Goal: Entertainment & Leisure: Browse casually

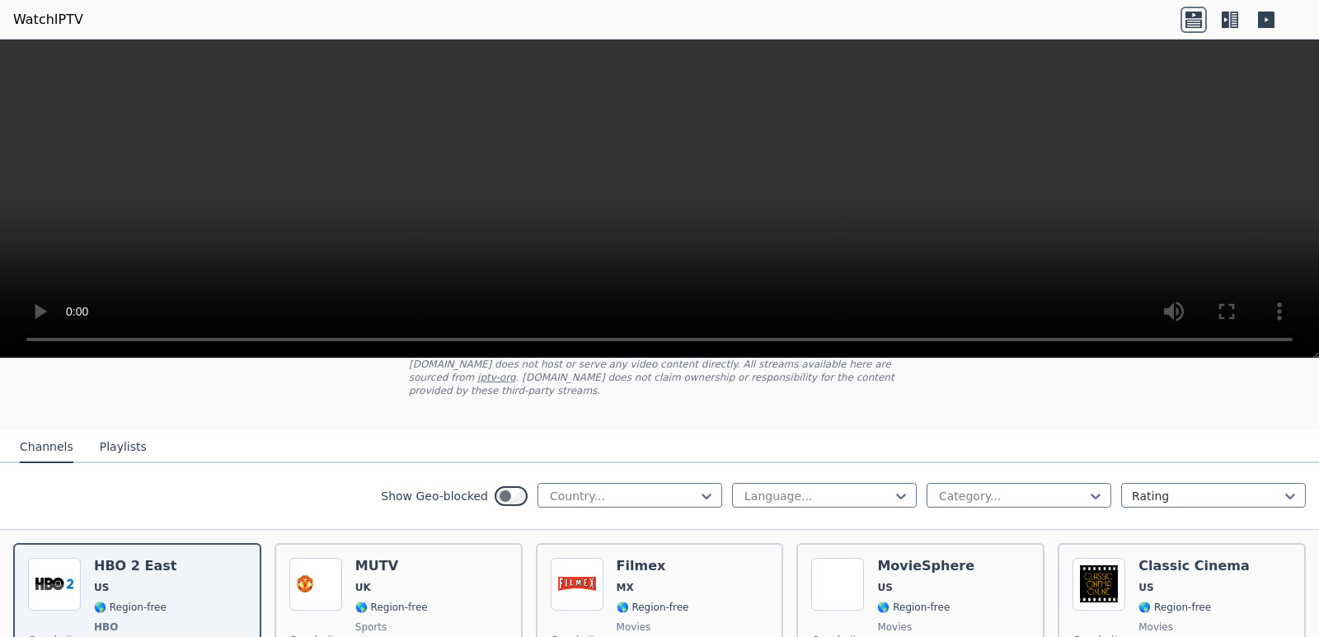
scroll to position [82, 0]
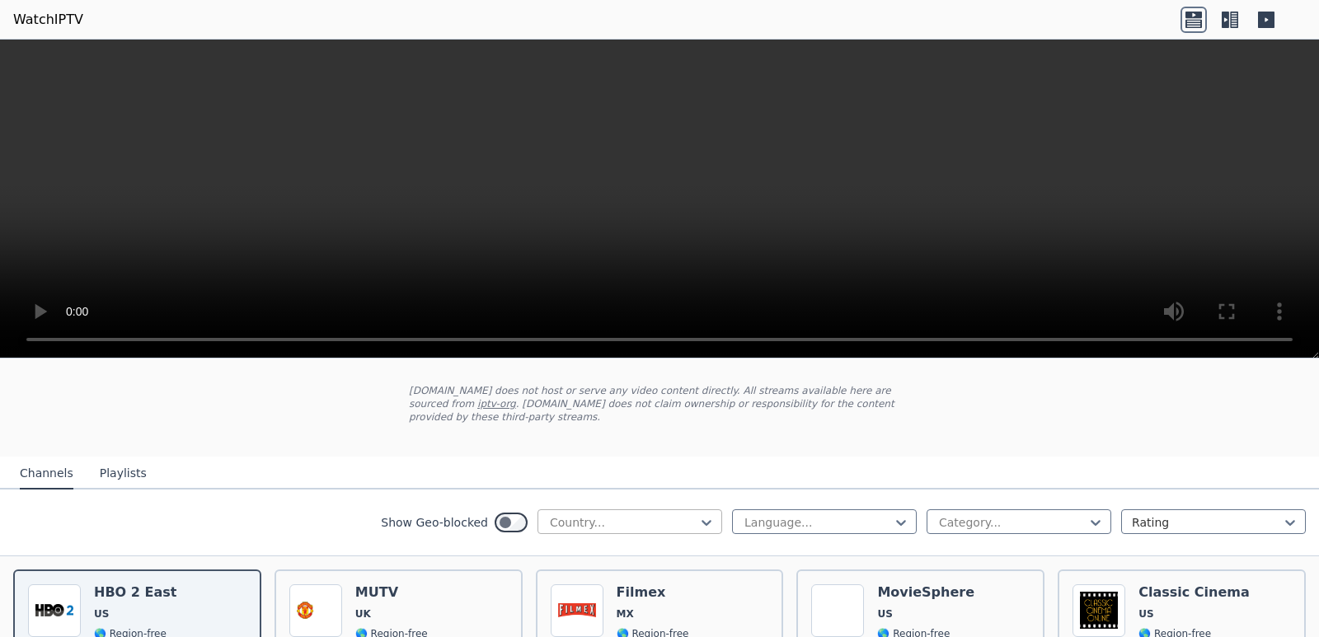
click at [664, 514] on div at bounding box center [623, 522] width 150 height 16
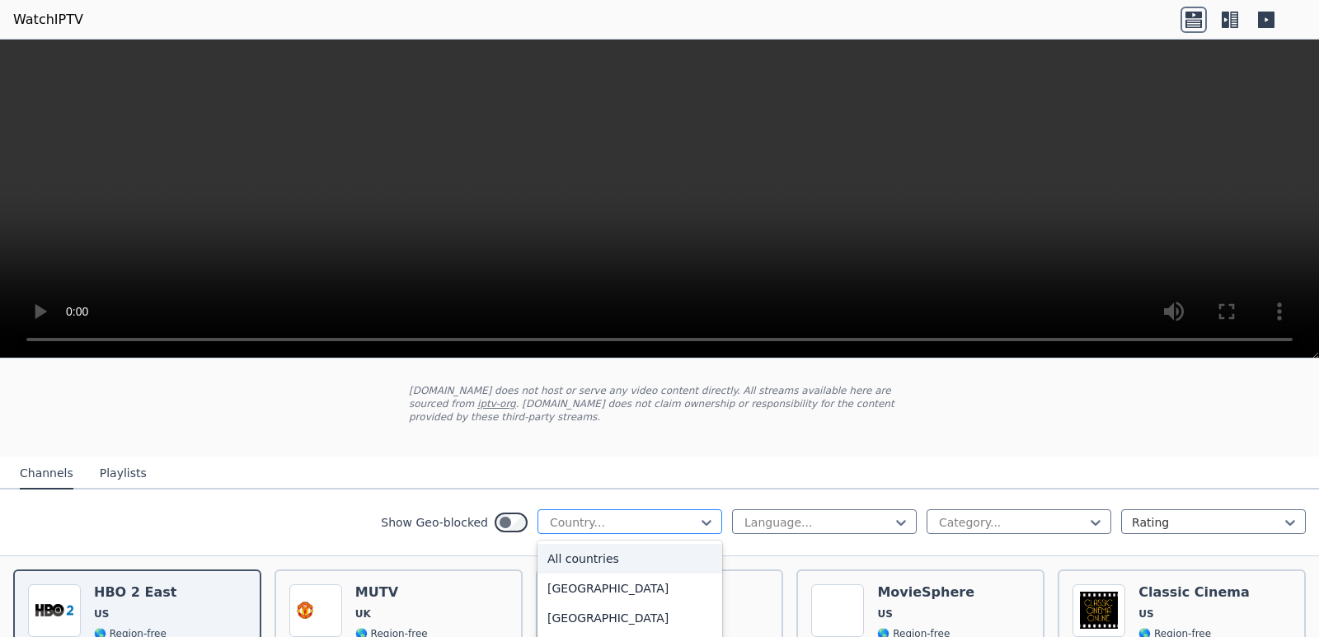
click at [664, 514] on div at bounding box center [623, 522] width 150 height 16
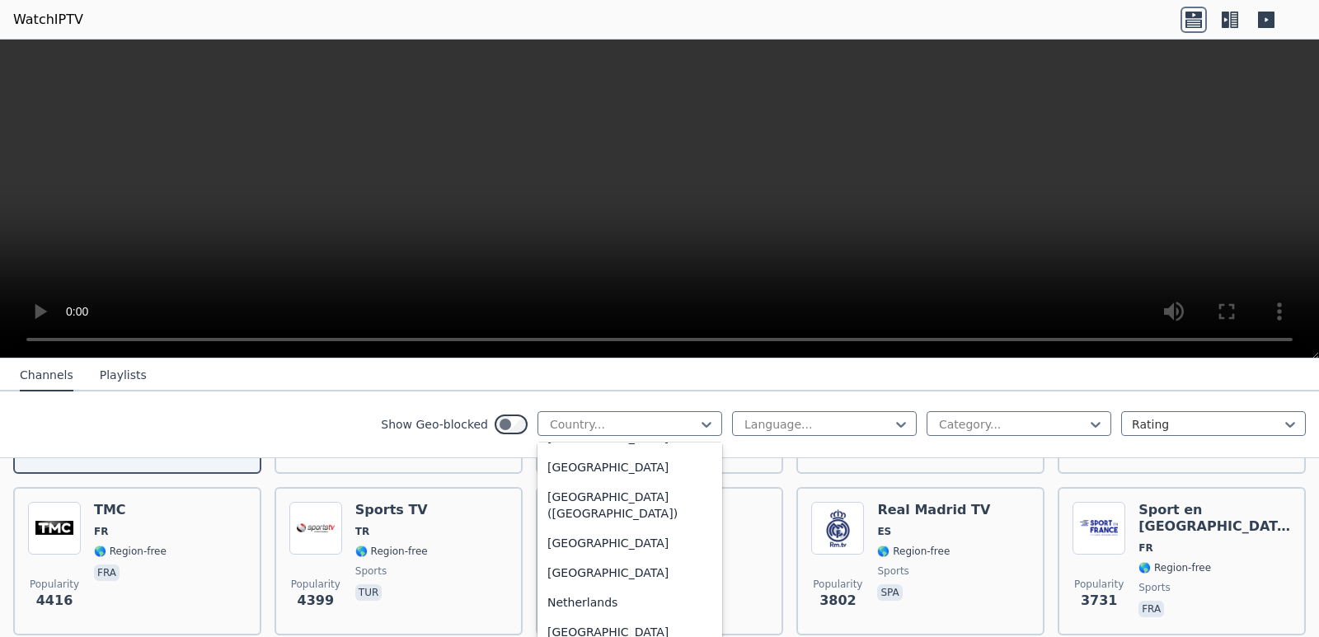
scroll to position [3709, 0]
click at [602, 531] on div "[GEOGRAPHIC_DATA]" at bounding box center [629, 520] width 185 height 30
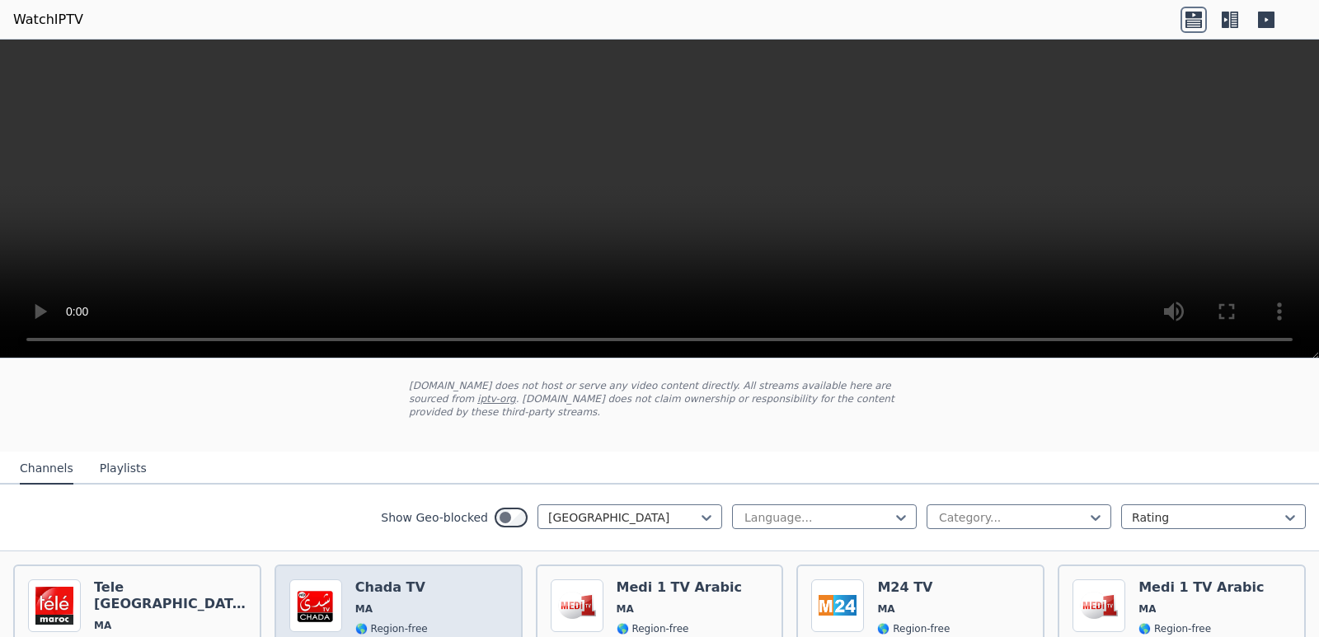
scroll to position [247, 0]
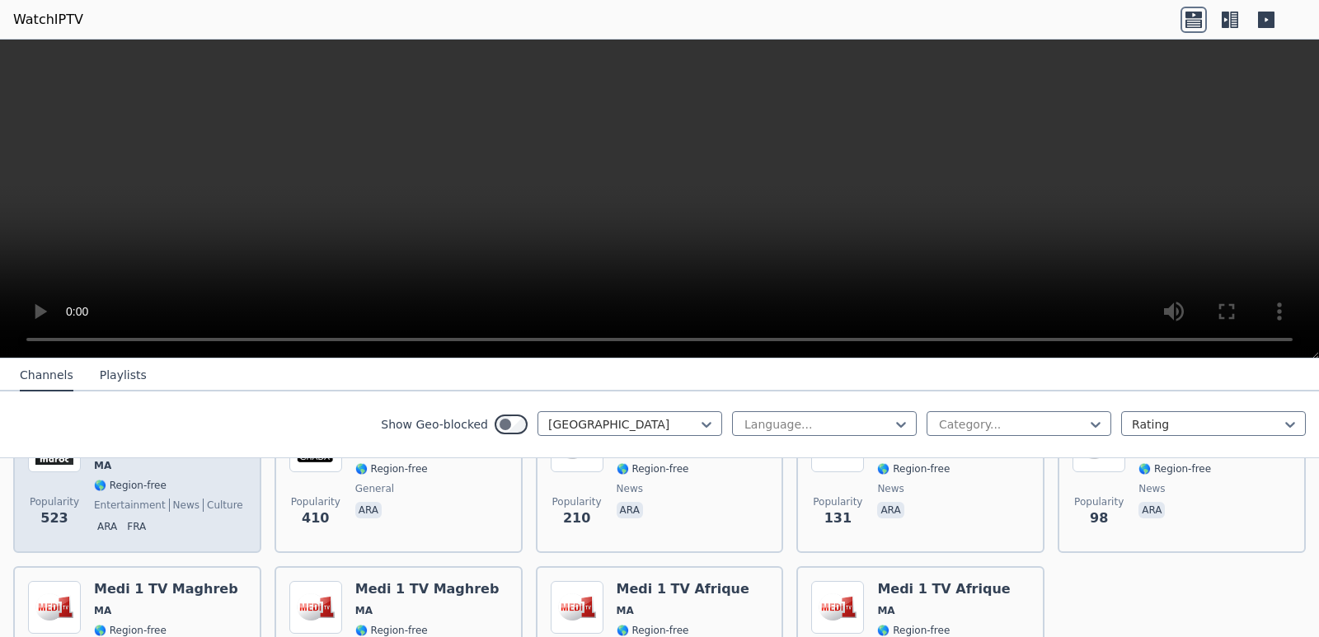
click at [147, 518] on span "ara fra" at bounding box center [170, 528] width 152 height 20
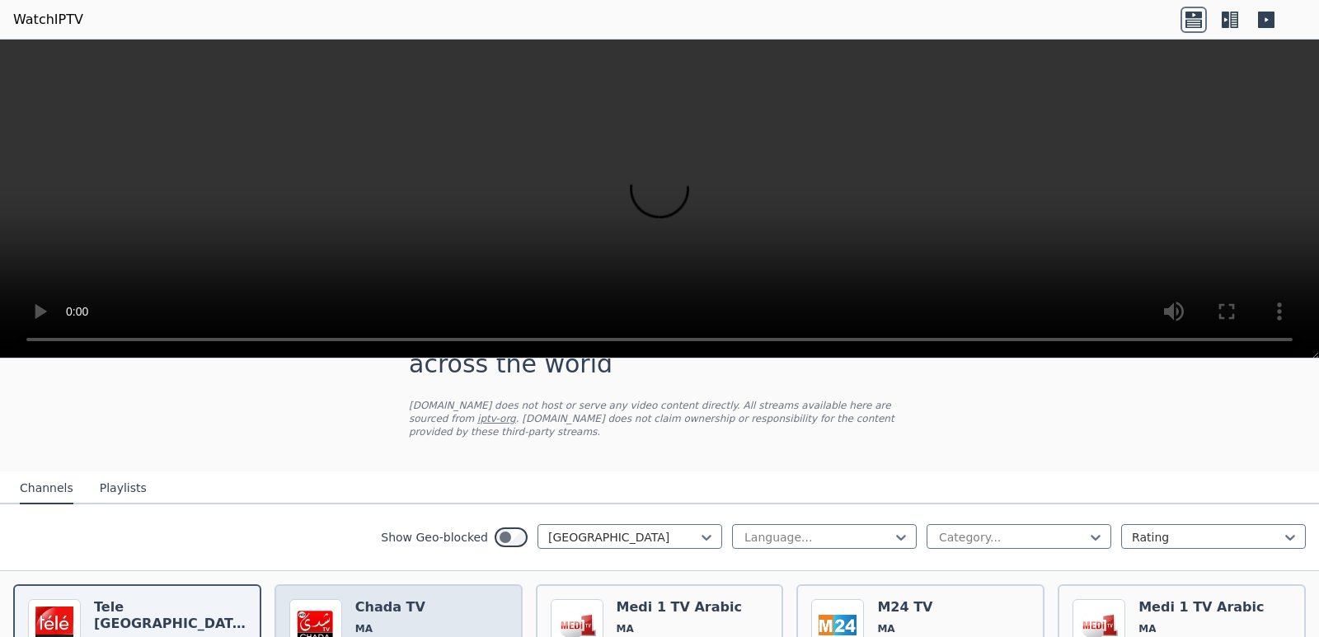
scroll to position [0, 0]
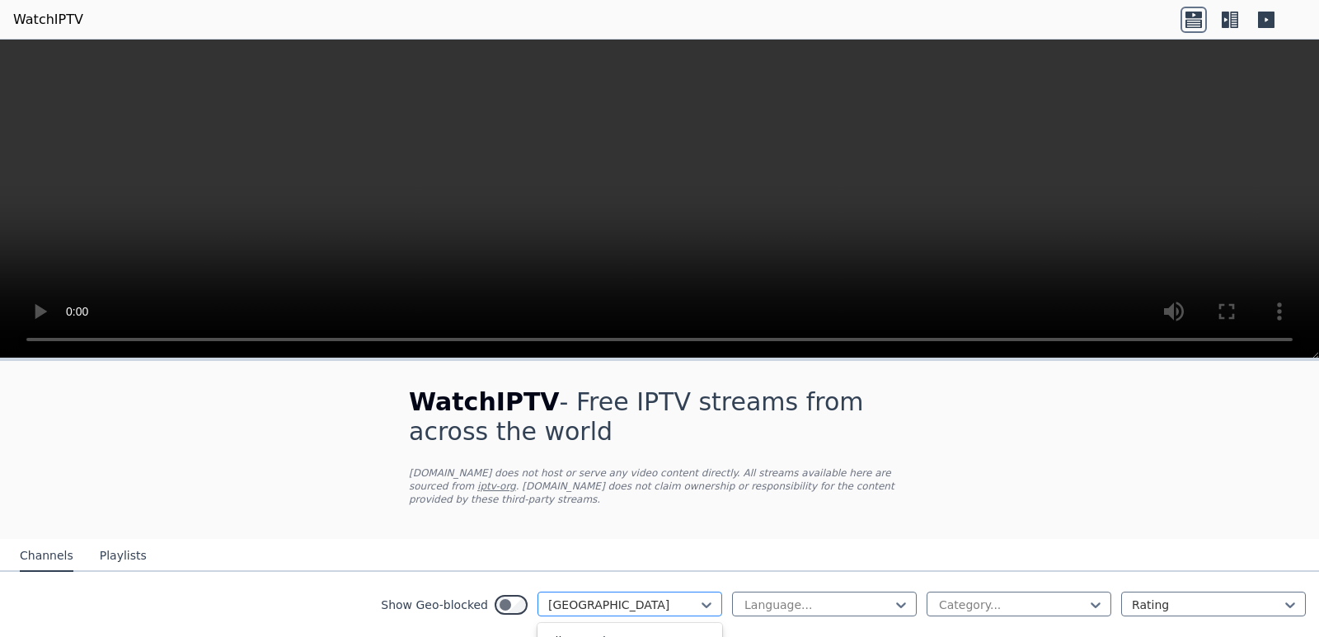
click at [642, 597] on div at bounding box center [623, 605] width 150 height 16
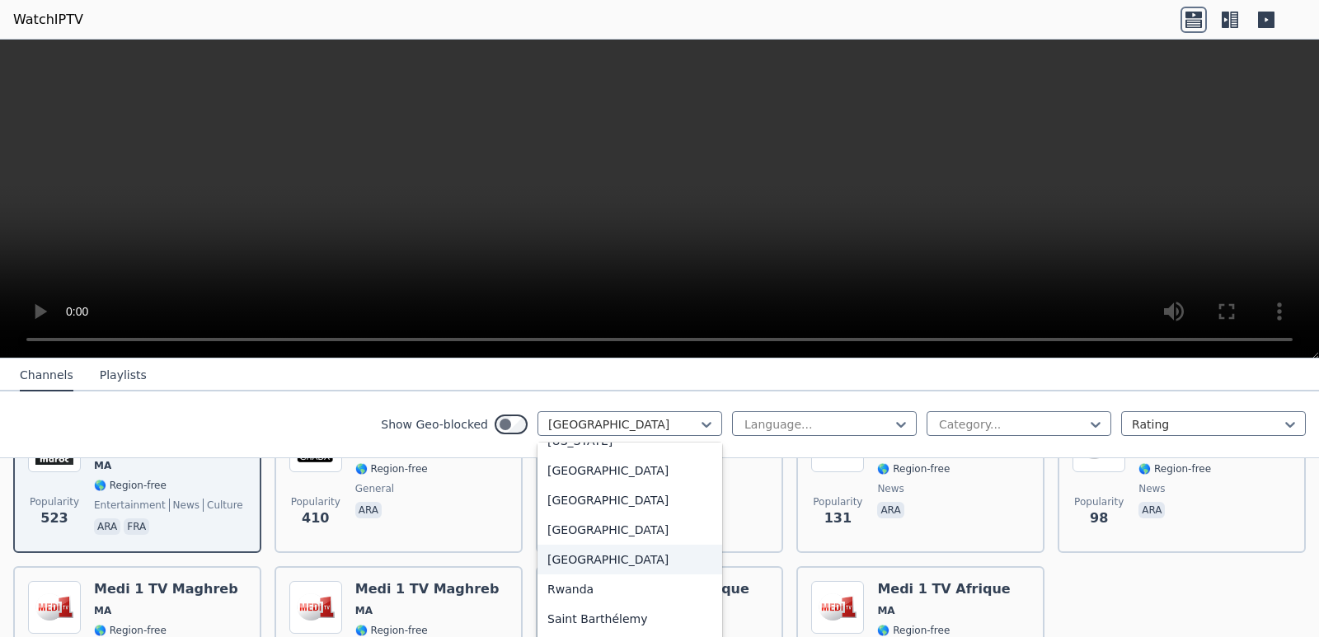
scroll to position [4405, 0]
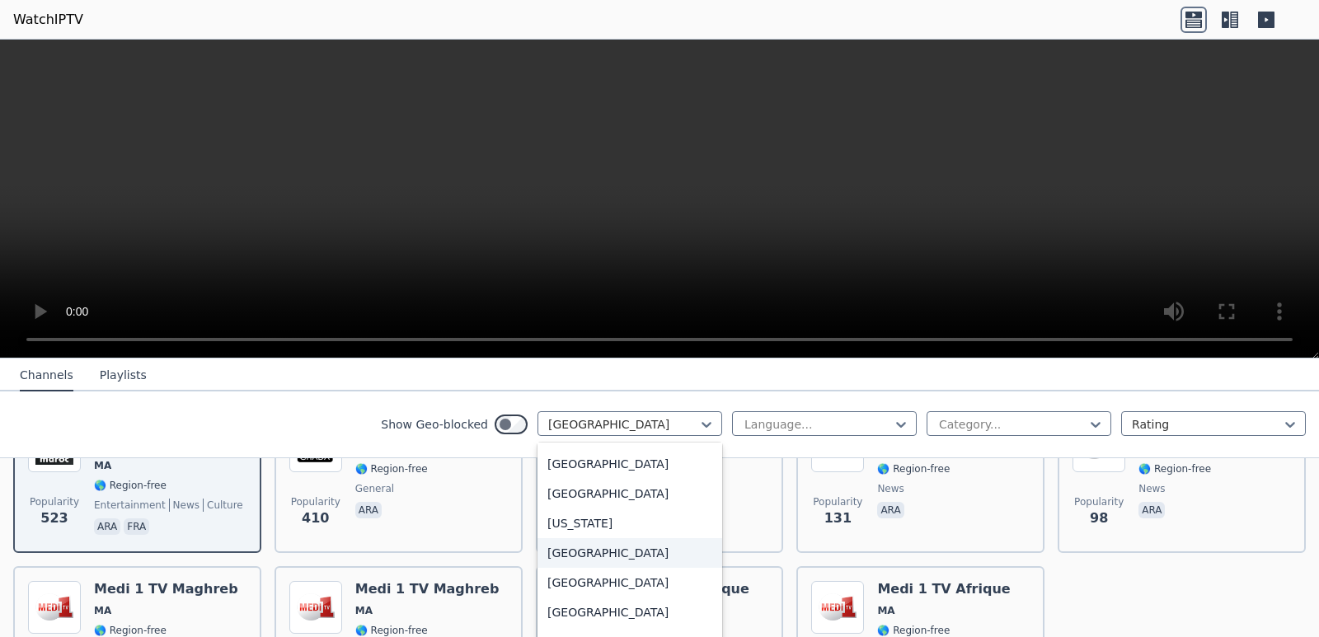
click at [560, 559] on div "[GEOGRAPHIC_DATA]" at bounding box center [629, 553] width 185 height 30
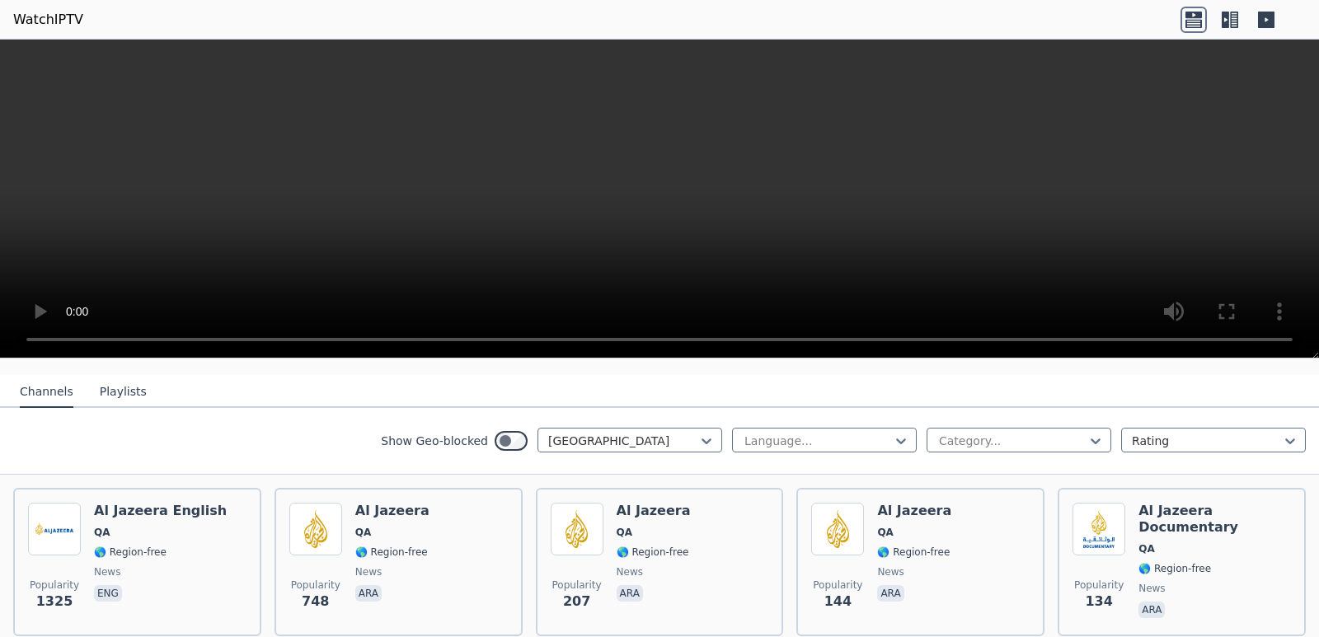
scroll to position [165, 0]
click at [812, 427] on div "Language..." at bounding box center [824, 439] width 185 height 25
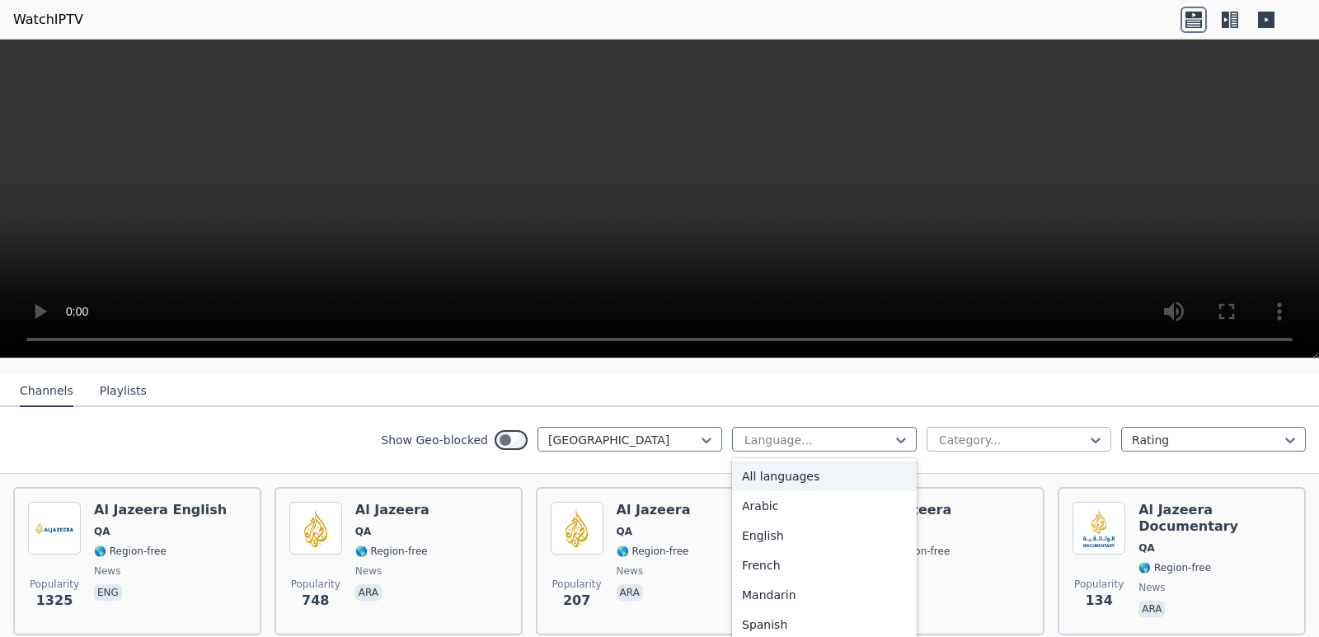
click at [984, 432] on div at bounding box center [1012, 440] width 150 height 16
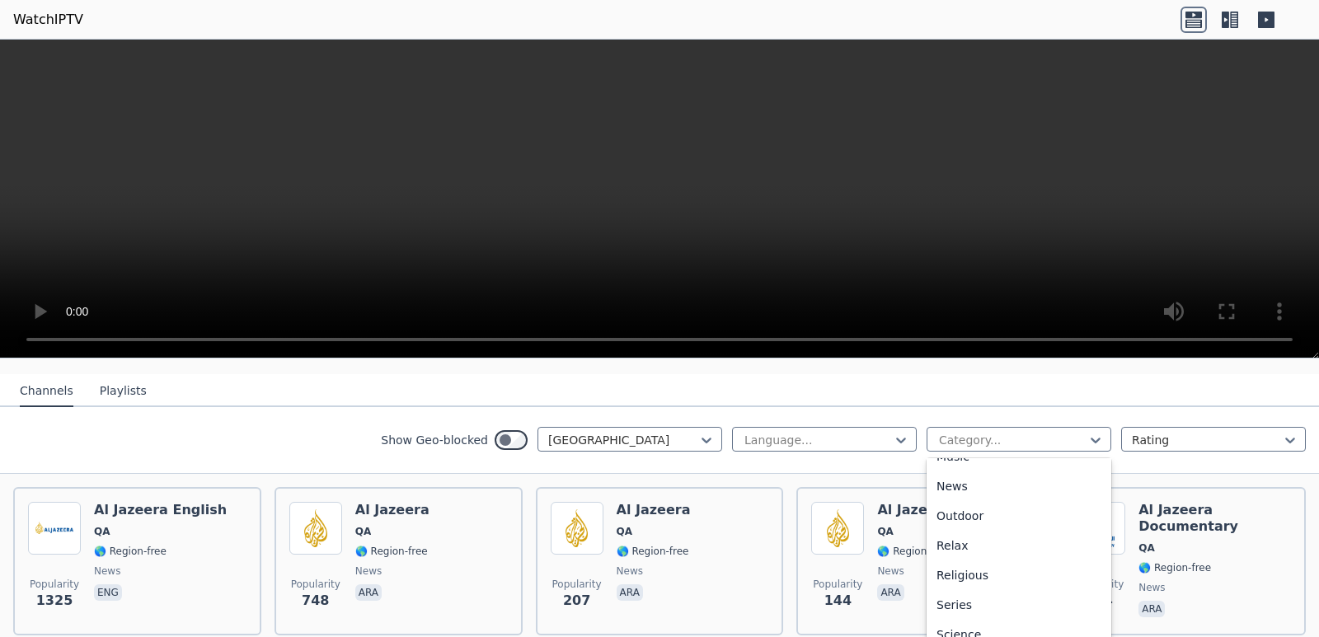
scroll to position [577, 0]
click at [946, 597] on div "Sports" at bounding box center [1018, 612] width 185 height 30
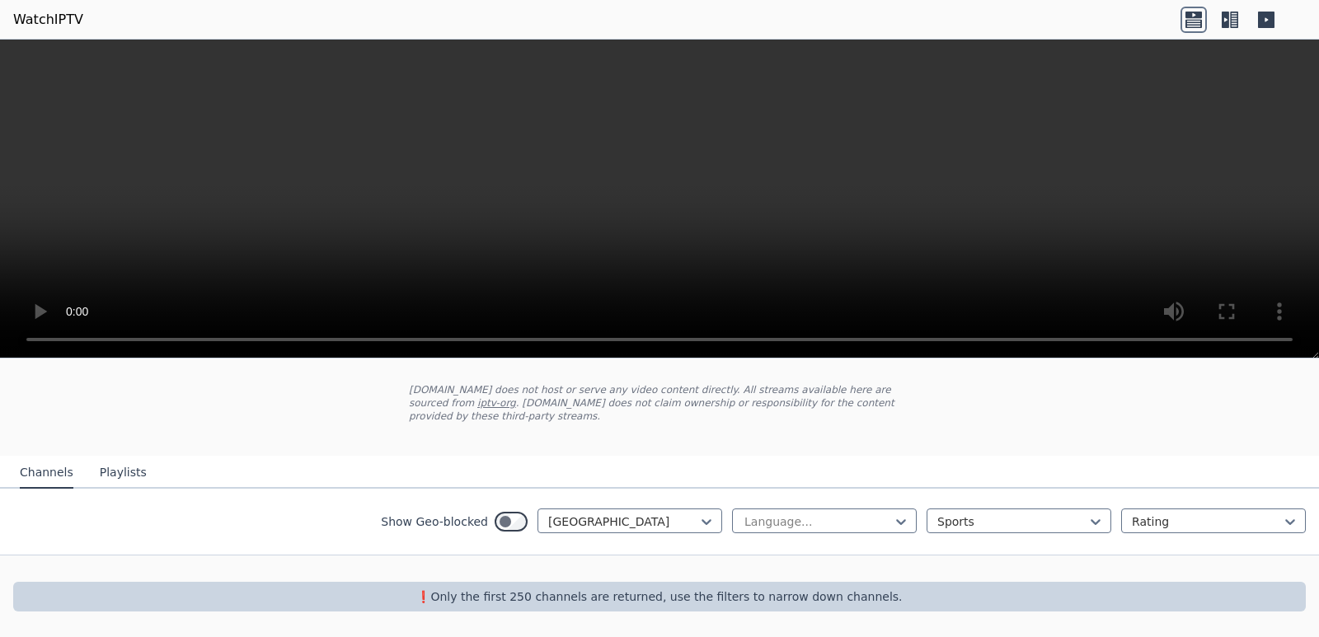
scroll to position [70, 0]
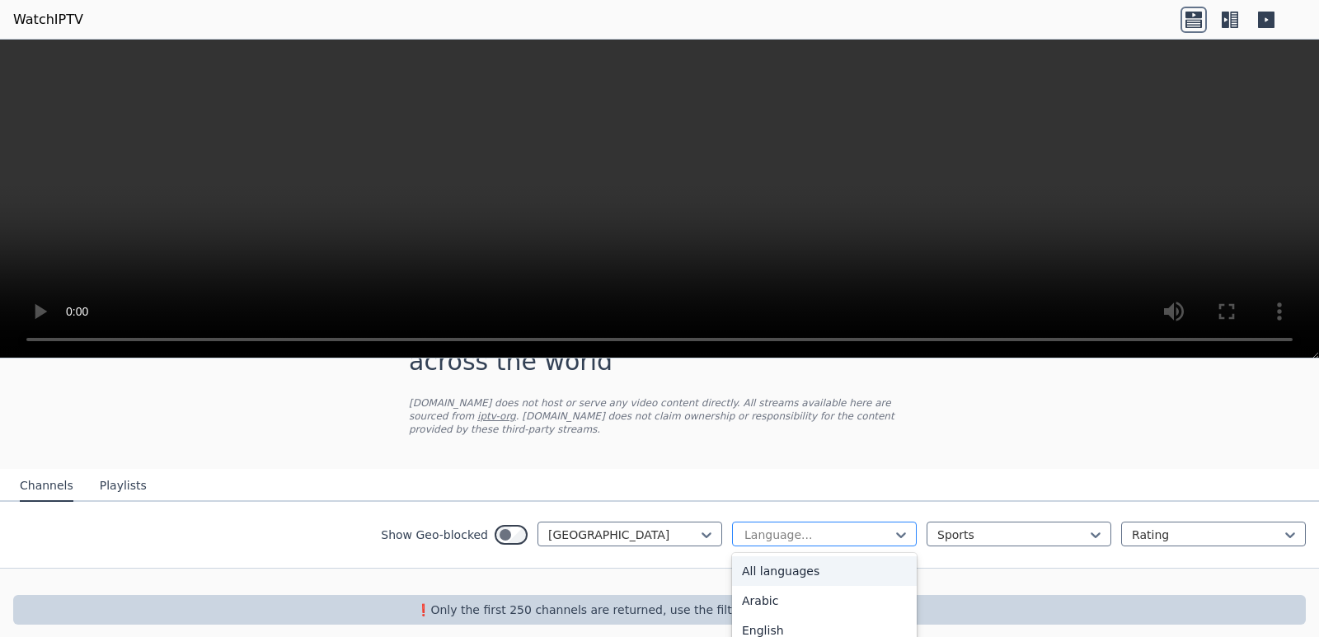
click at [829, 527] on div at bounding box center [818, 535] width 150 height 16
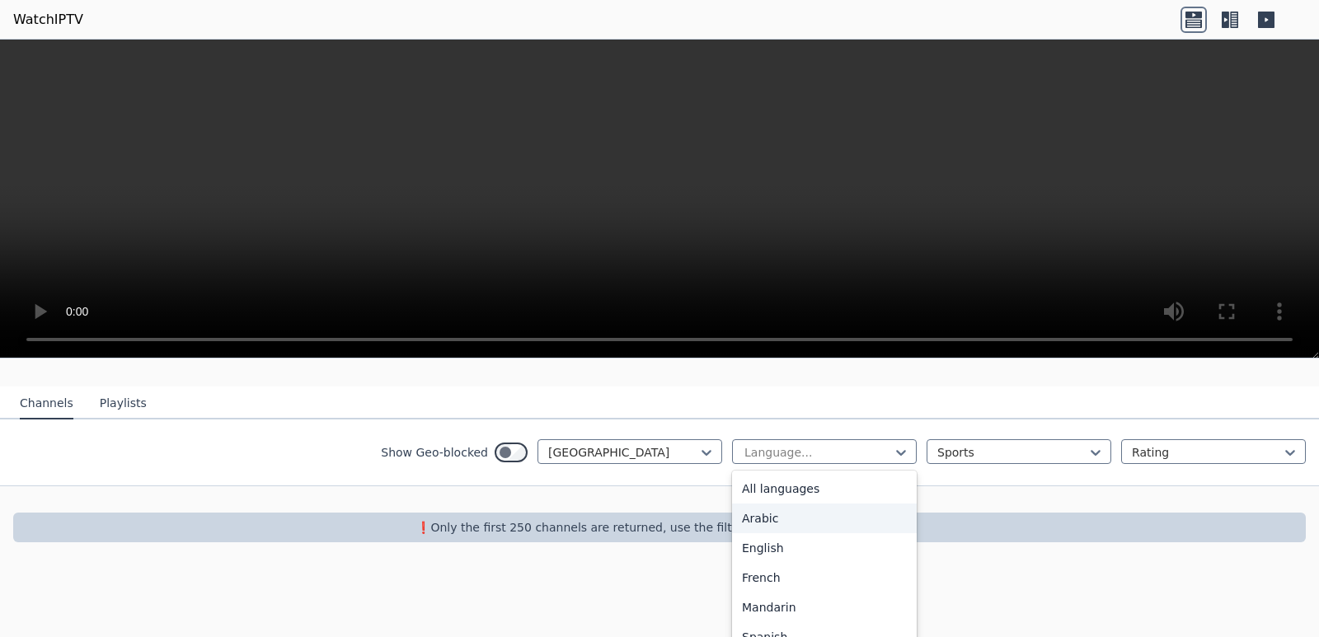
click at [670, 452] on div "WatchIPTV - Free IPTV streams from across the world [DOMAIN_NAME] does not host…" at bounding box center [659, 389] width 1319 height 360
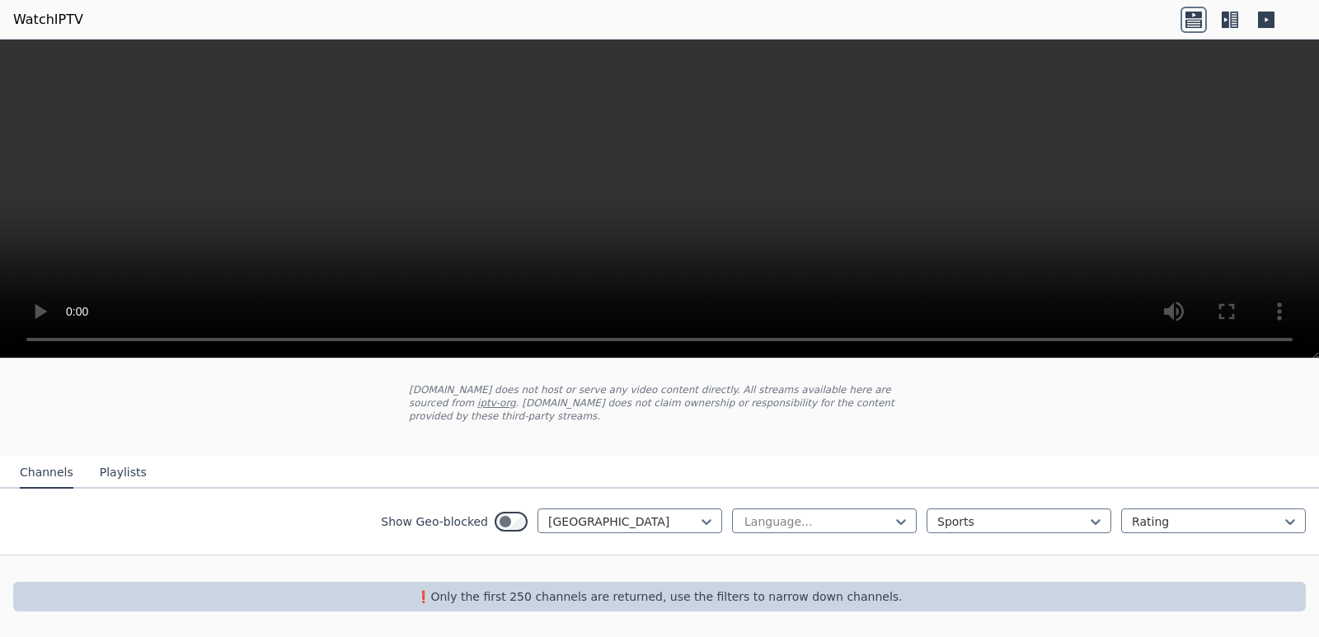
scroll to position [70, 0]
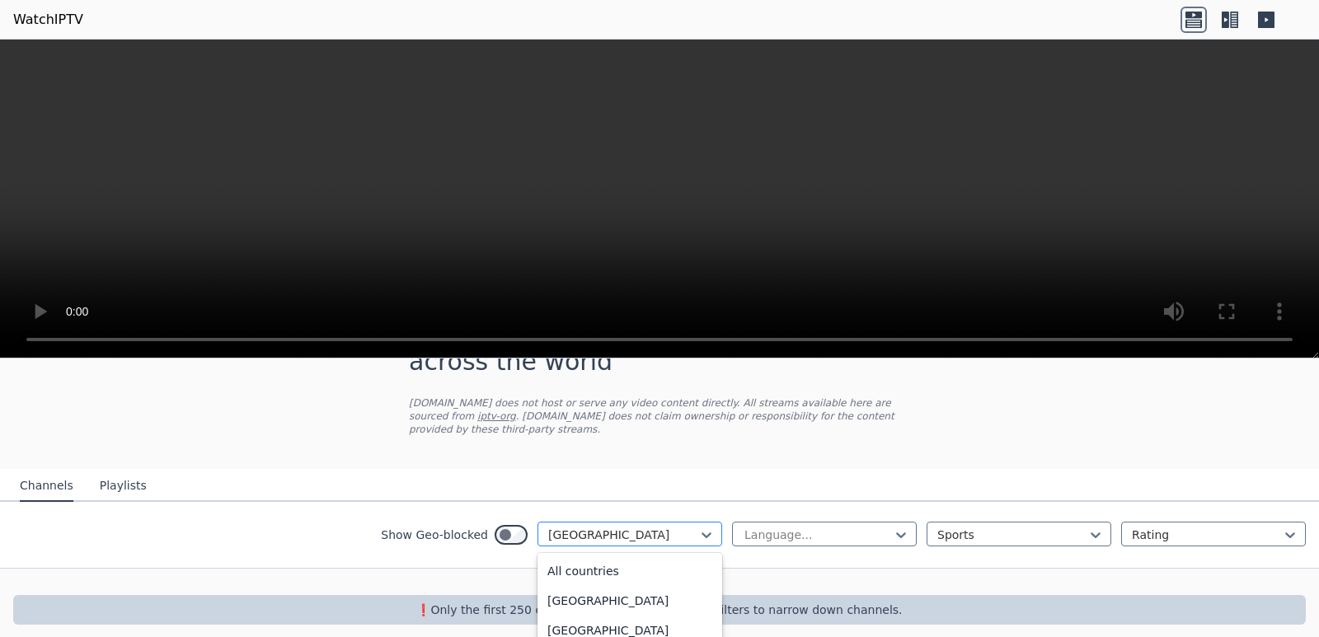
click at [668, 527] on div at bounding box center [623, 535] width 150 height 16
click at [629, 569] on div "All countries" at bounding box center [629, 571] width 185 height 30
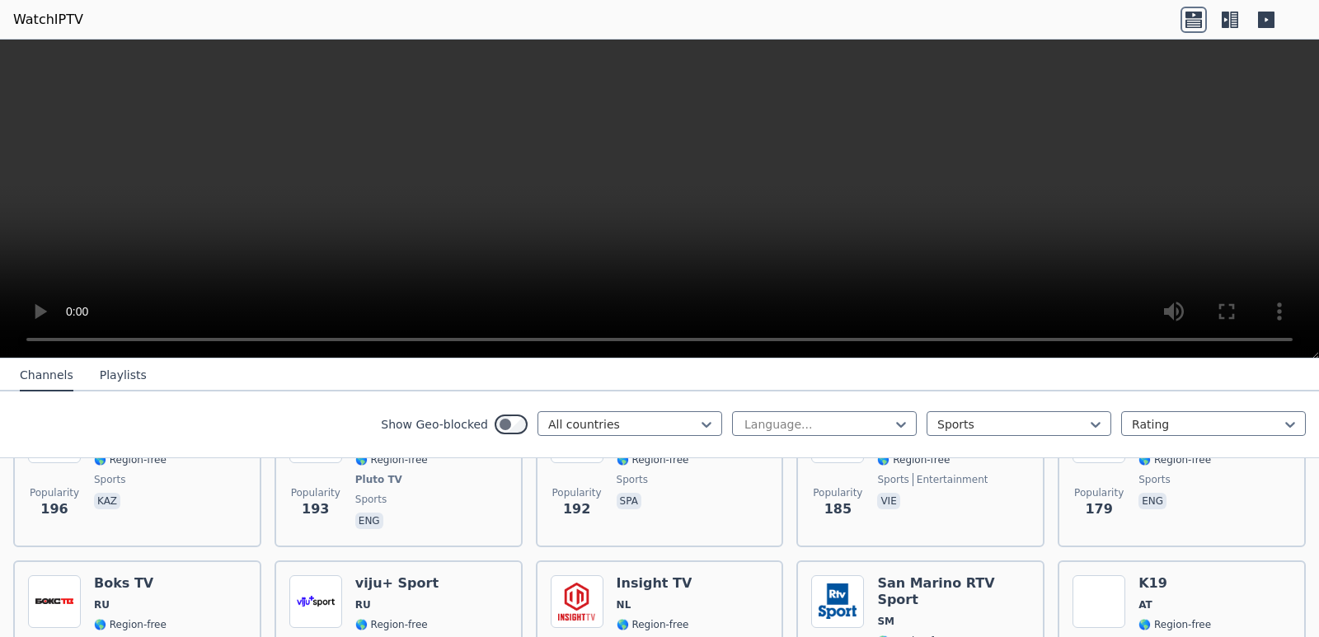
scroll to position [2329, 0]
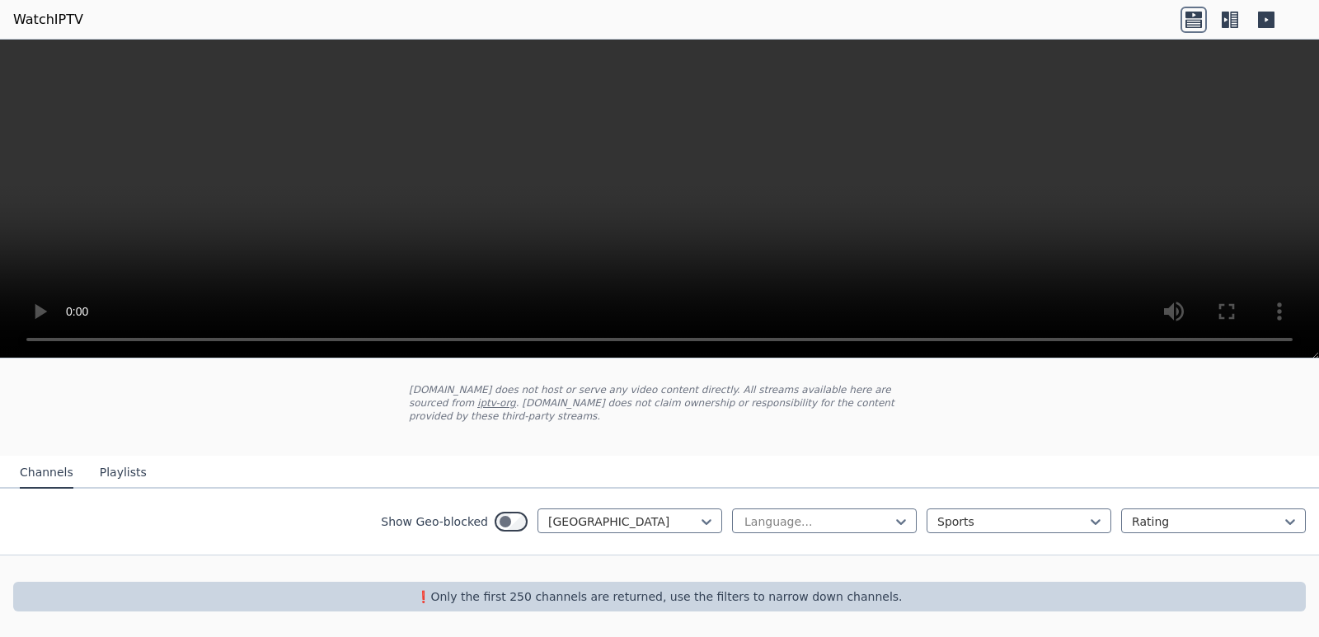
scroll to position [70, 0]
